Goal: Task Accomplishment & Management: Use online tool/utility

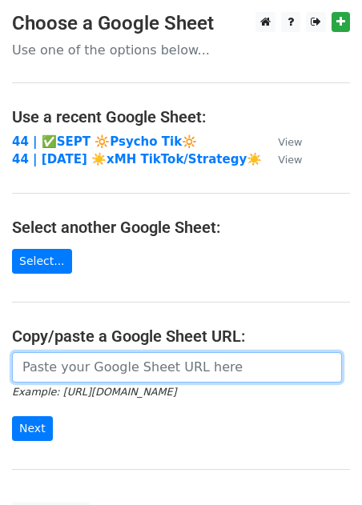
click at [138, 372] on input "url" at bounding box center [177, 367] width 330 height 30
paste input "[URL][DOMAIN_NAME]"
type input "[URL][DOMAIN_NAME]"
click at [12, 416] on input "Next" at bounding box center [32, 428] width 41 height 25
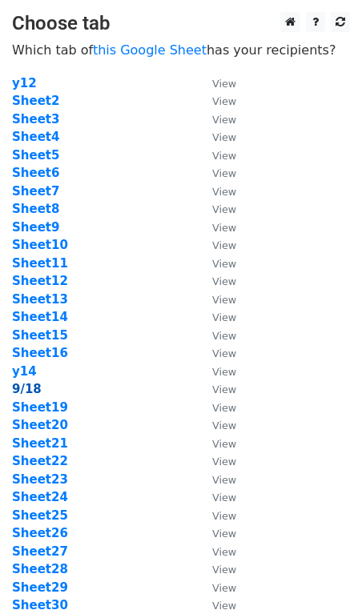
click at [29, 385] on strong "9/18" at bounding box center [27, 389] width 30 height 14
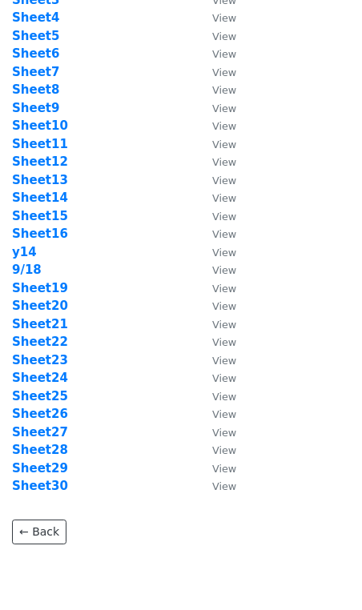
scroll to position [139, 0]
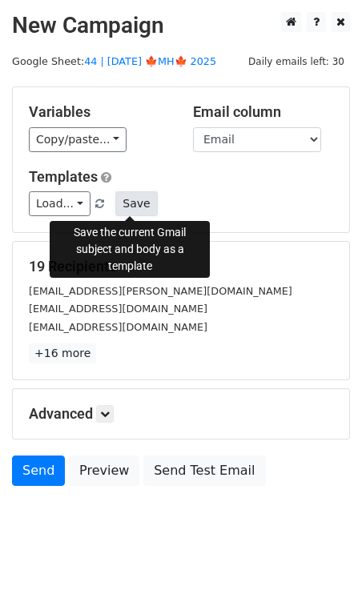
click at [127, 194] on button "Save" at bounding box center [136, 203] width 42 height 25
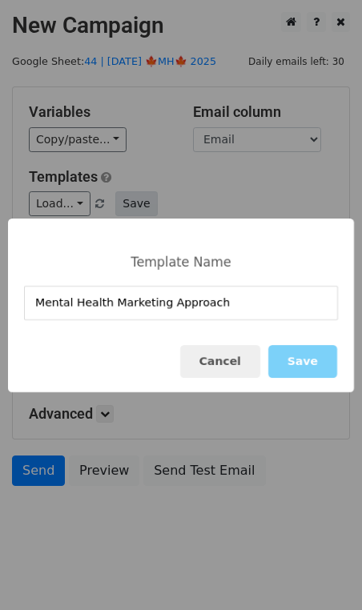
type input "Mental Health Marketing Approach"
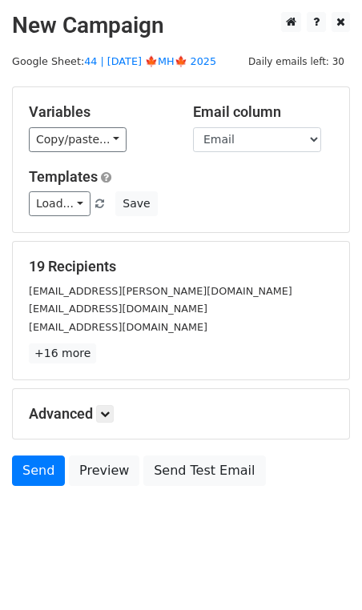
click at [125, 190] on div "Templates Load... Mental Health Marketing Approach Practice Marketing Guide Mar…" at bounding box center [181, 192] width 328 height 49
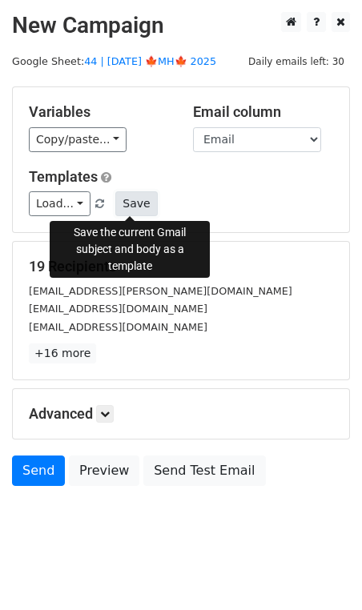
click at [126, 202] on button "Save" at bounding box center [136, 203] width 42 height 25
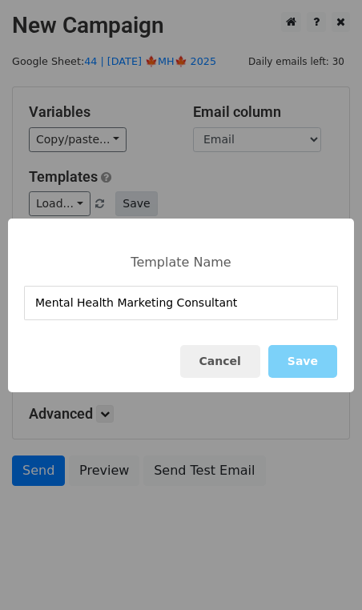
type input "Mental Health Marketing Consultant"
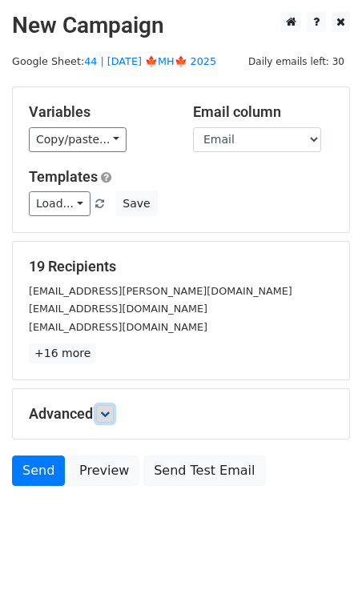
click at [109, 419] on link at bounding box center [105, 414] width 18 height 18
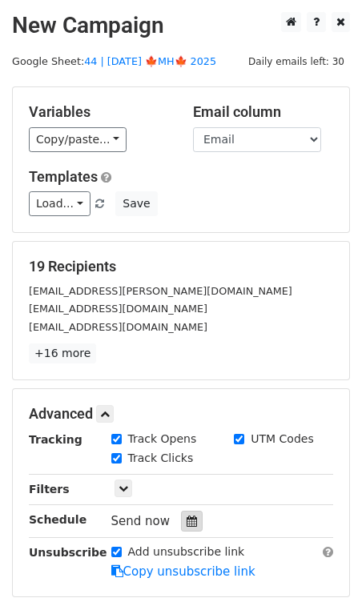
click at [189, 516] on icon at bounding box center [192, 521] width 10 height 11
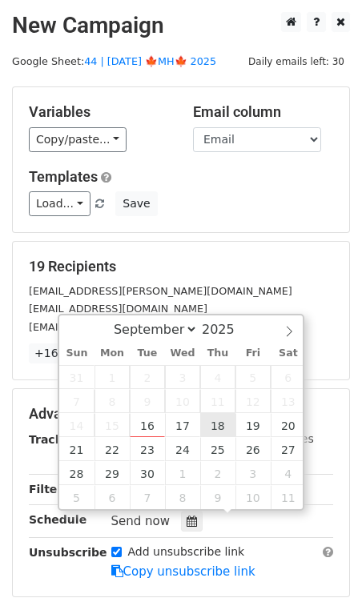
type input "2025-09-18 12:00"
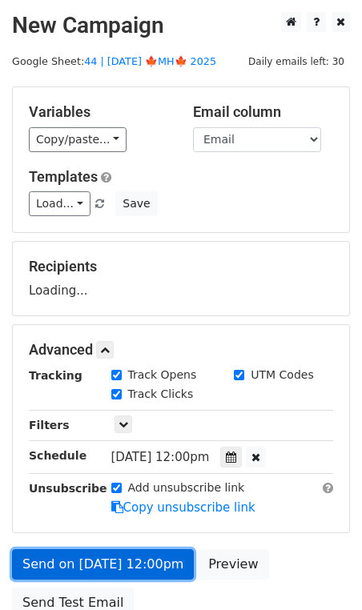
click at [131, 549] on link "Send on Sep 18 at 12:00pm" at bounding box center [103, 564] width 182 height 30
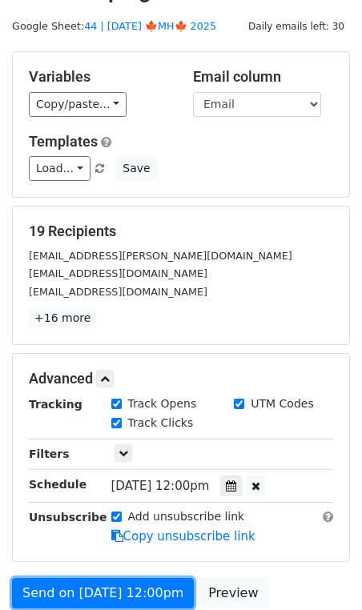
scroll to position [80, 0]
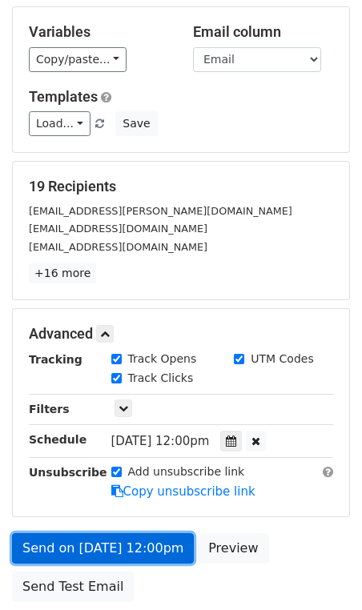
click at [111, 546] on link "Send on Sep 18 at 12:00pm" at bounding box center [103, 548] width 182 height 30
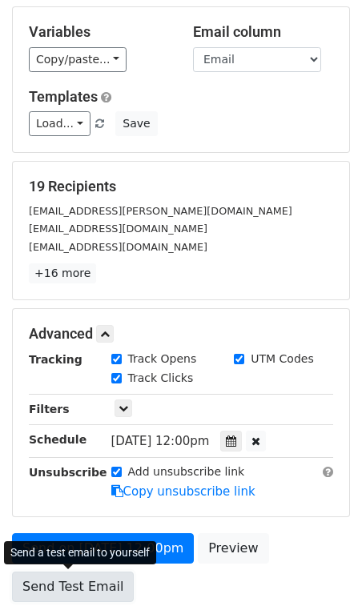
click at [54, 586] on link "Send Test Email" at bounding box center [73, 587] width 122 height 30
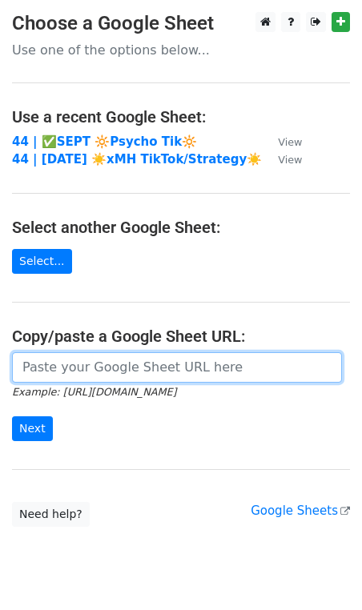
click at [188, 360] on input "url" at bounding box center [177, 367] width 330 height 30
paste input "https://docs.google.com/spreadsheets/d/1dWlsTiJH5t3jxuIbISC5MwlN9cy8aFgkcCi6C84…"
type input "https://docs.google.com/spreadsheets/d/1dWlsTiJH5t3jxuIbISC5MwlN9cy8aFgkcCi6C84…"
click at [12, 416] on input "Next" at bounding box center [32, 428] width 41 height 25
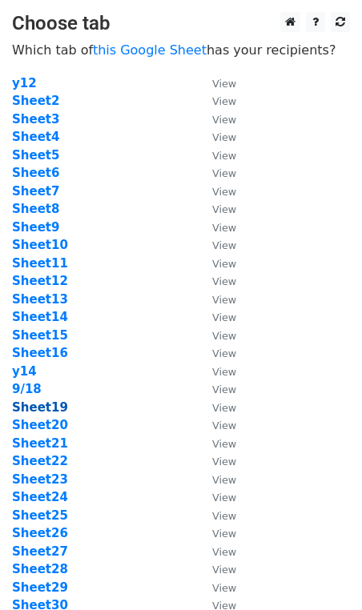
click at [47, 410] on strong "Sheet19" at bounding box center [40, 407] width 56 height 14
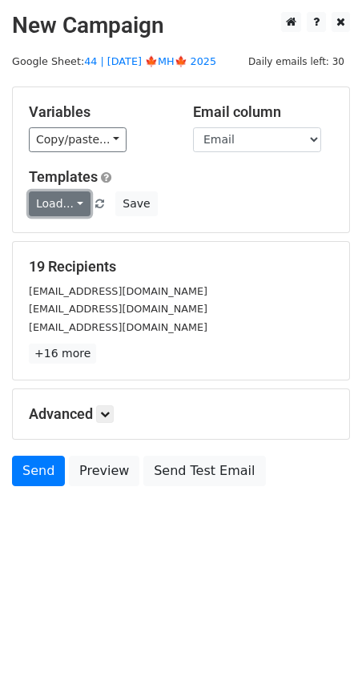
click at [69, 194] on link "Load..." at bounding box center [60, 203] width 62 height 25
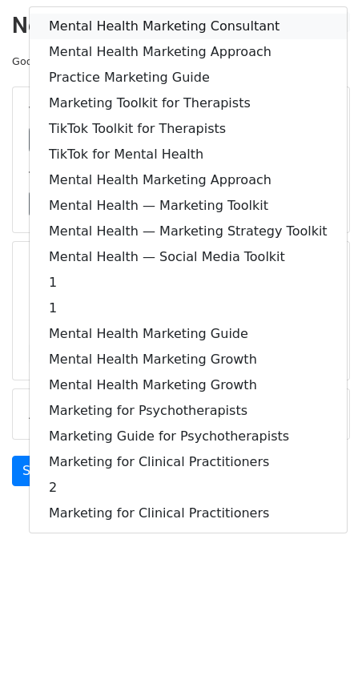
click at [148, 21] on link "Mental Health Marketing Consultant" at bounding box center [188, 27] width 317 height 26
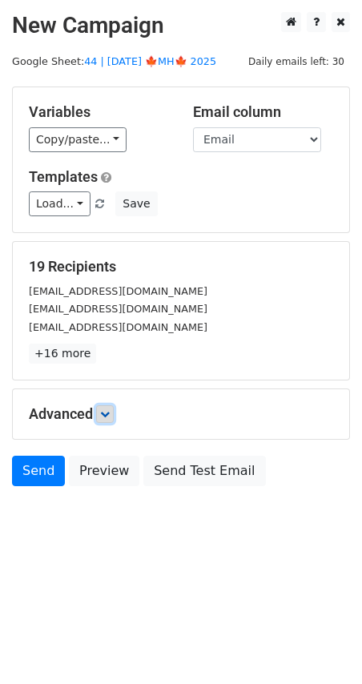
click at [110, 409] on icon at bounding box center [105, 414] width 10 height 10
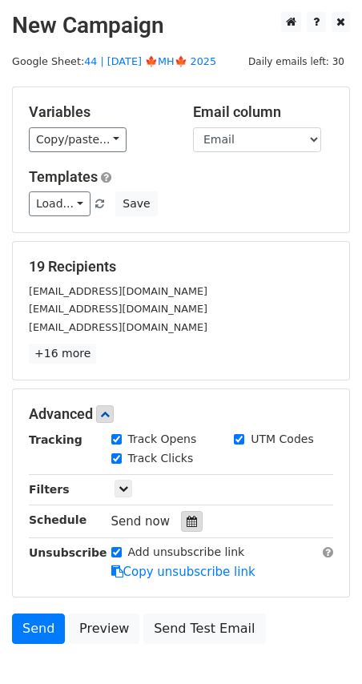
click at [187, 517] on icon at bounding box center [192, 521] width 10 height 11
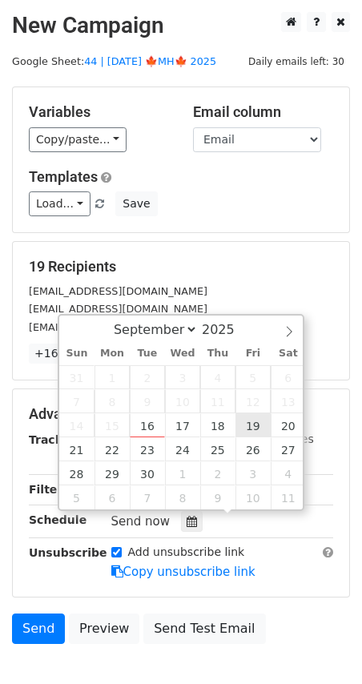
type input "[DATE] 12:00"
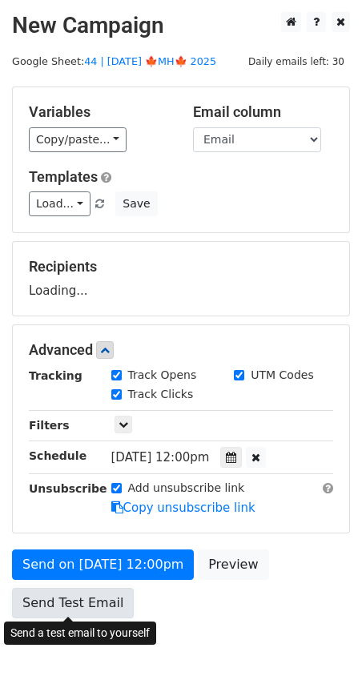
click at [79, 610] on link "Send Test Email" at bounding box center [73, 603] width 122 height 30
